Goal: Navigation & Orientation: Go to known website

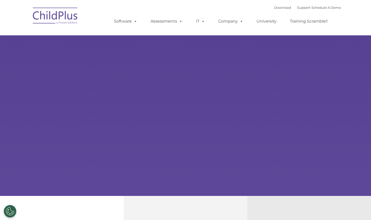
select select "MEDIUM"
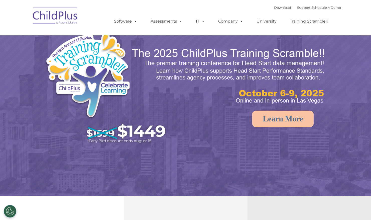
click at [51, 17] on img at bounding box center [55, 16] width 50 height 25
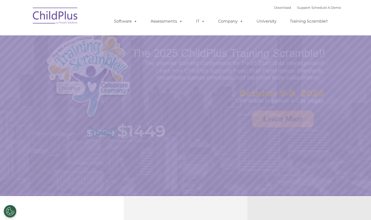
select select "MEDIUM"
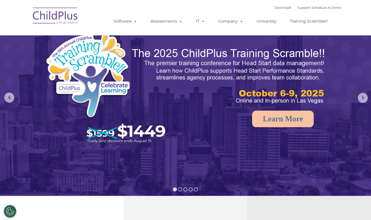
click at [51, 17] on img at bounding box center [55, 16] width 50 height 25
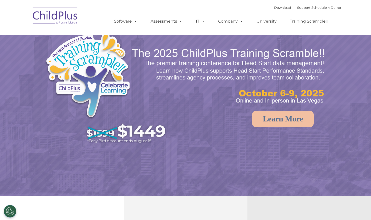
select select "MEDIUM"
